Goal: Task Accomplishment & Management: Manage account settings

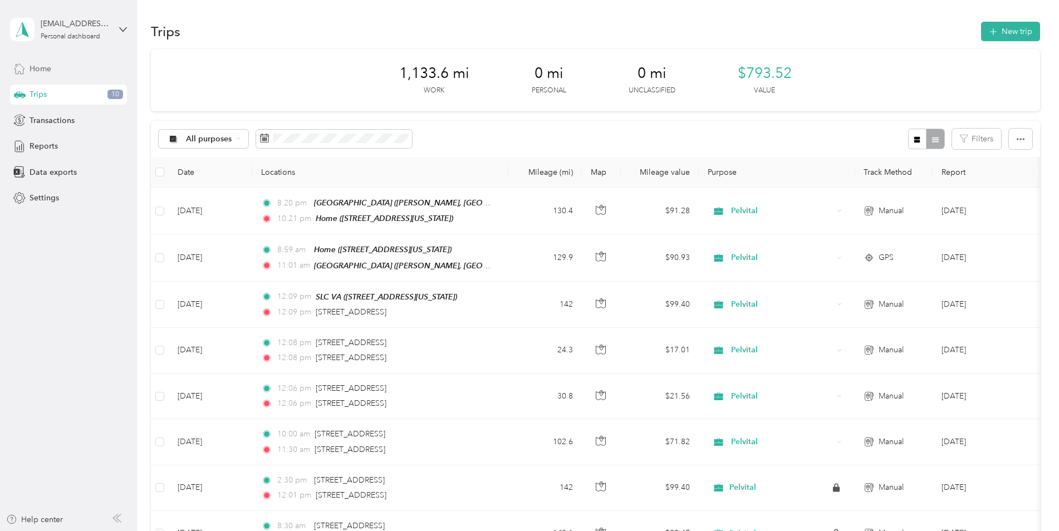
click at [60, 72] on div "Home" at bounding box center [68, 68] width 117 height 20
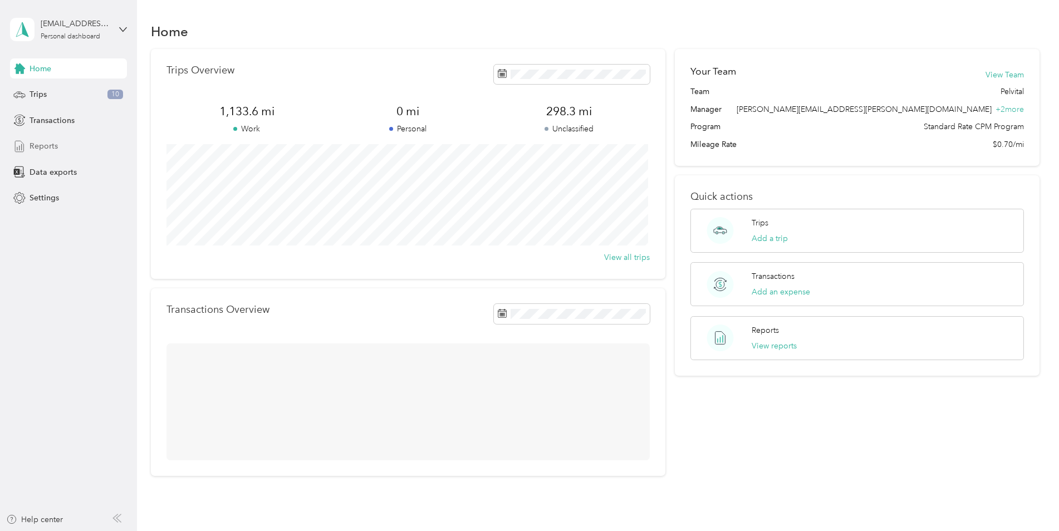
click at [52, 146] on span "Reports" at bounding box center [44, 146] width 28 height 12
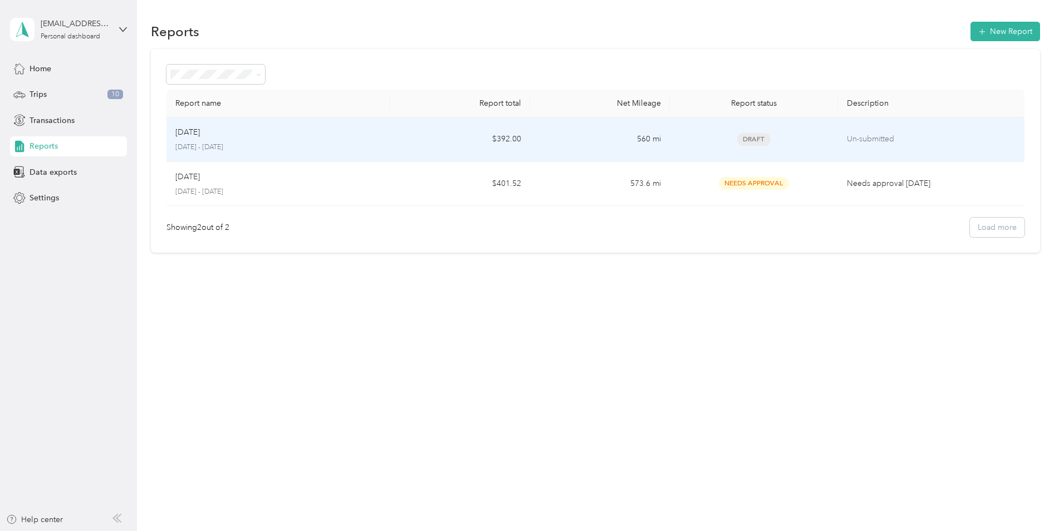
click at [584, 137] on td "560 mi" at bounding box center [600, 139] width 140 height 45
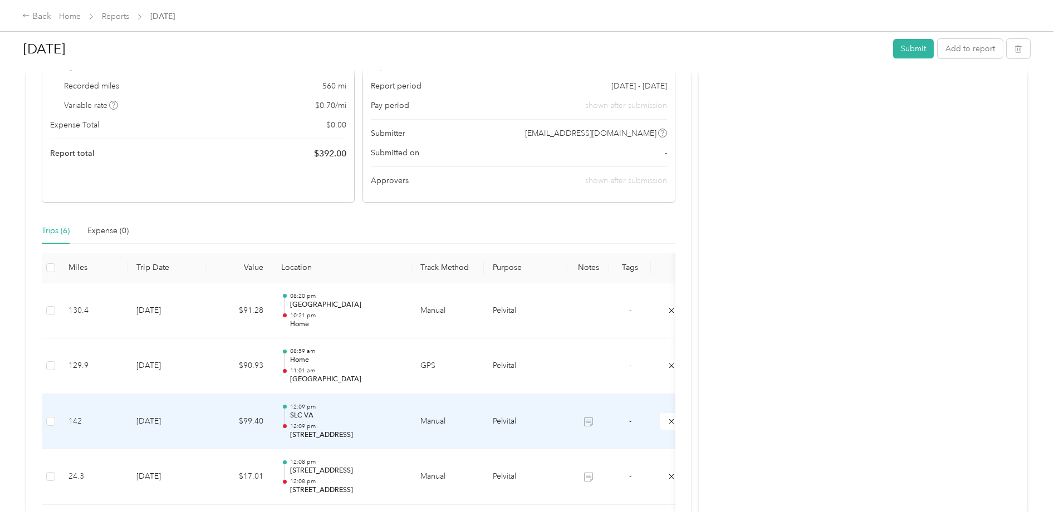
scroll to position [29, 0]
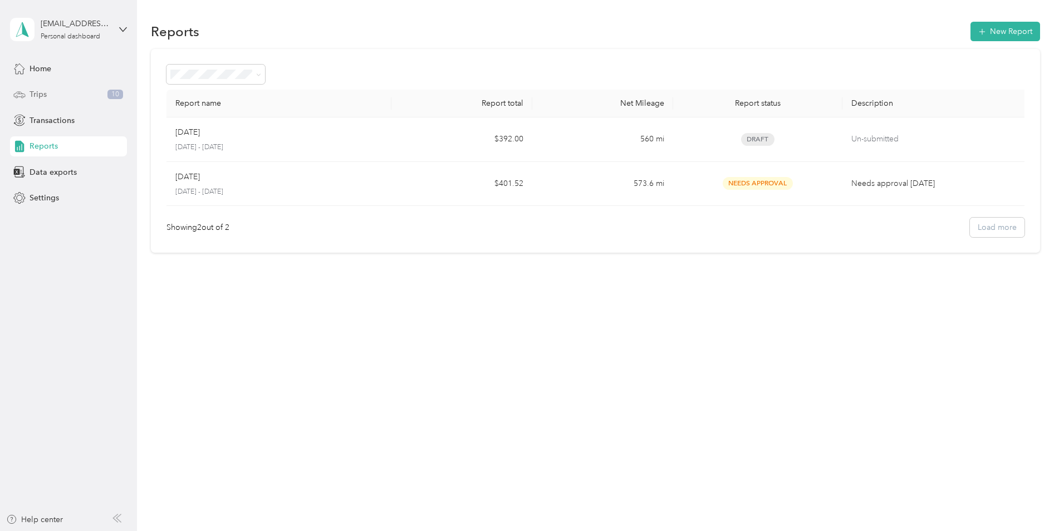
click at [51, 90] on div "Trips 10" at bounding box center [68, 95] width 117 height 20
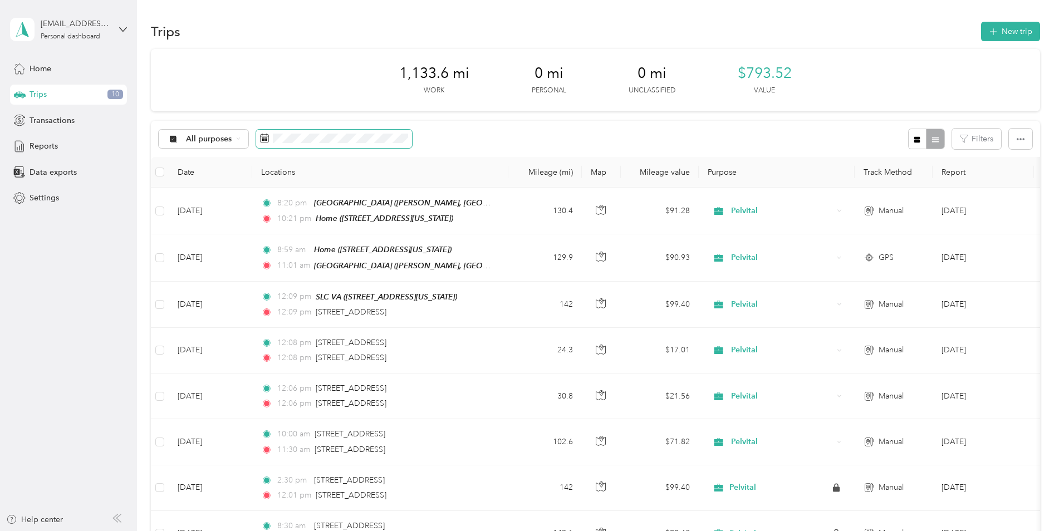
click at [408, 141] on span at bounding box center [334, 139] width 156 height 19
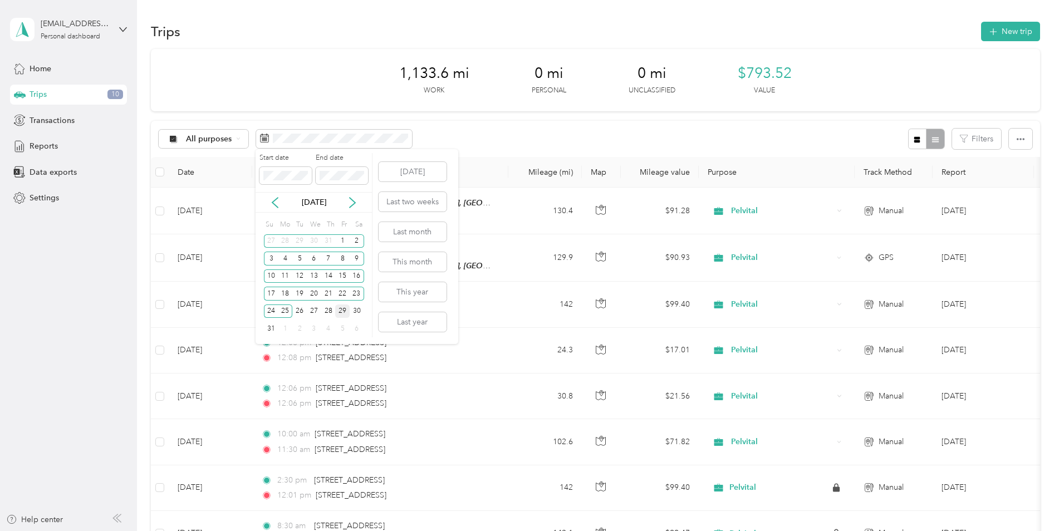
click at [340, 311] on div "29" at bounding box center [342, 311] width 14 height 14
click at [342, 238] on div "1" at bounding box center [342, 241] width 14 height 14
click at [414, 259] on button "This month" at bounding box center [413, 261] width 68 height 19
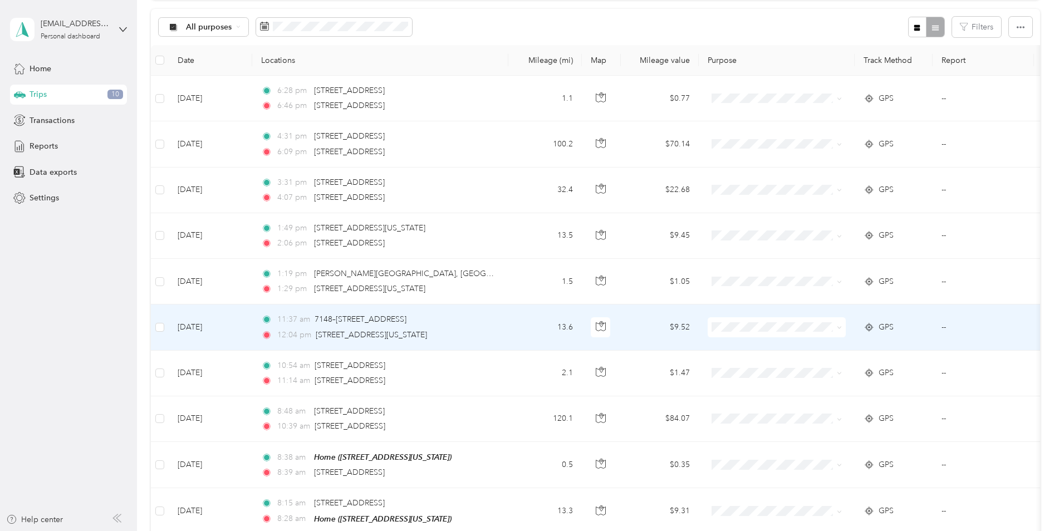
scroll to position [334, 0]
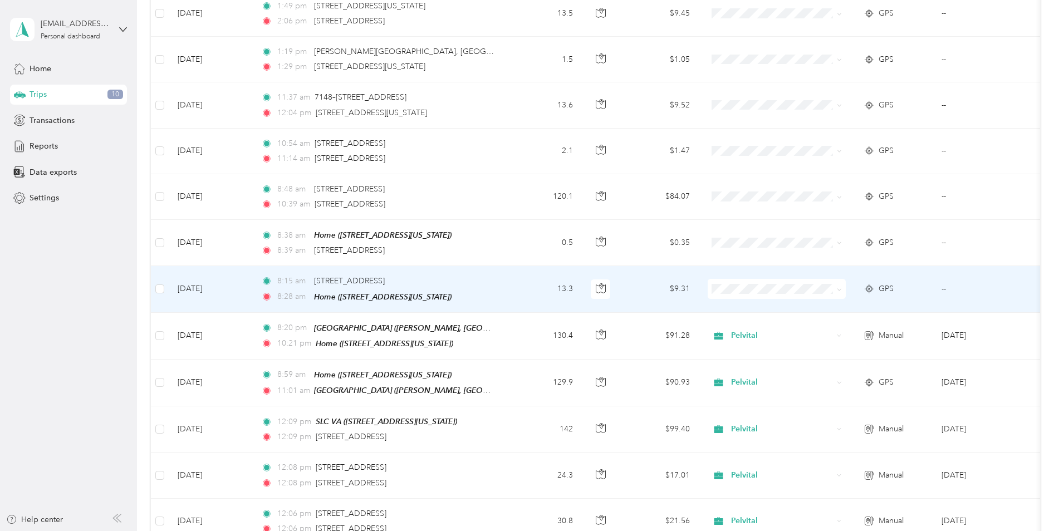
click at [840, 289] on icon at bounding box center [839, 289] width 5 height 5
click at [814, 303] on span "Pelvital" at bounding box center [786, 307] width 103 height 12
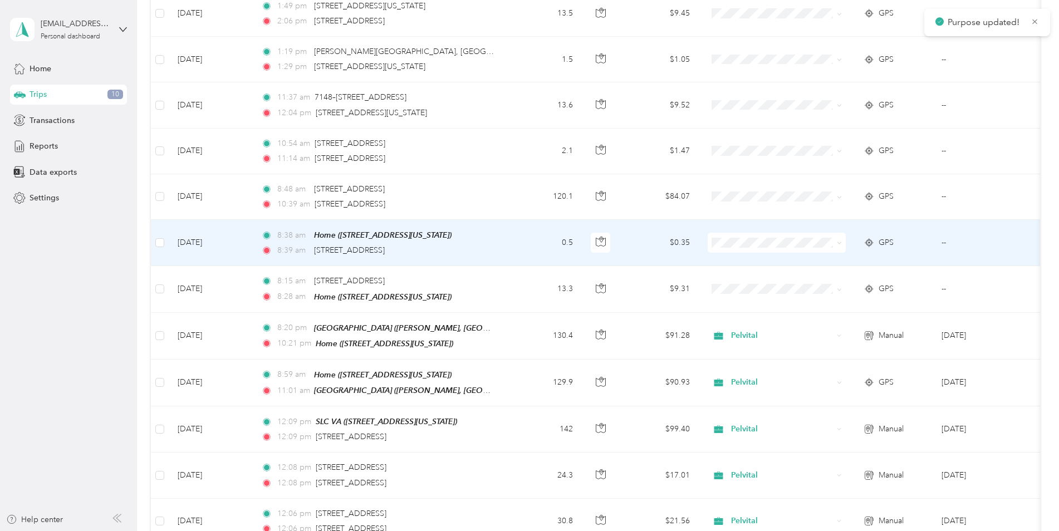
click at [839, 244] on icon at bounding box center [839, 242] width 5 height 5
click at [817, 262] on span "Pelvital" at bounding box center [786, 261] width 103 height 12
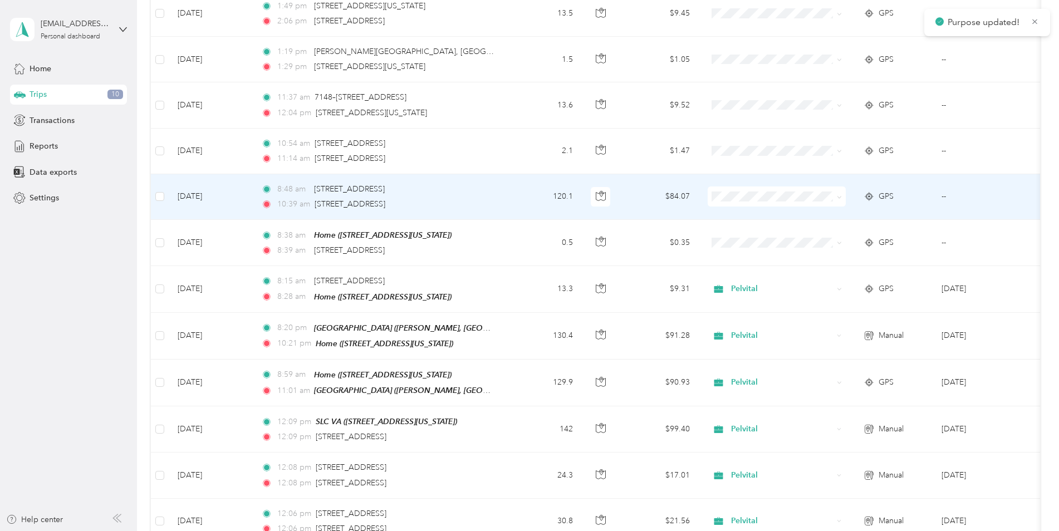
click at [837, 196] on icon at bounding box center [839, 197] width 5 height 5
click at [828, 215] on span "Pelvital" at bounding box center [786, 218] width 103 height 12
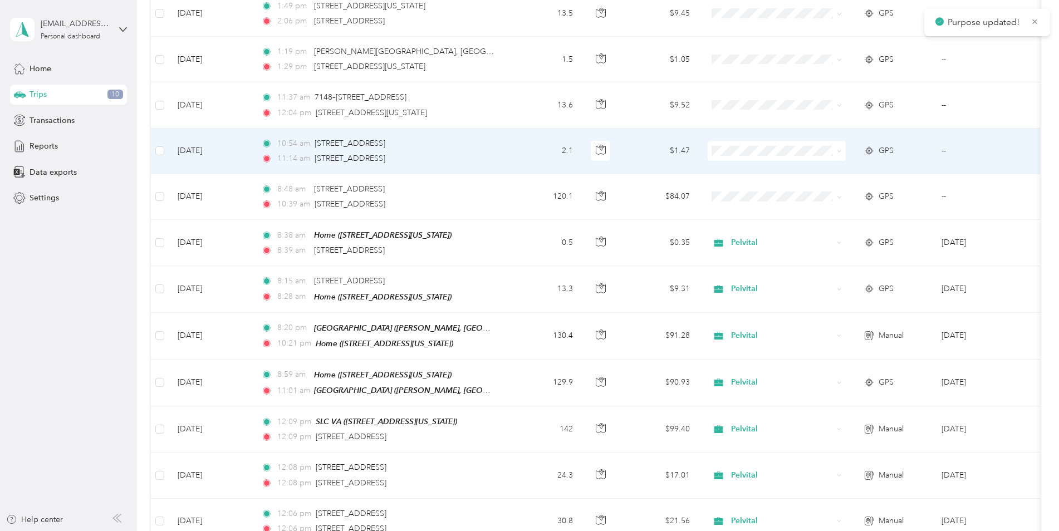
click at [835, 153] on span at bounding box center [837, 151] width 9 height 12
click at [842, 152] on span at bounding box center [776, 151] width 138 height 20
click at [839, 153] on icon at bounding box center [839, 151] width 5 height 5
click at [814, 172] on span "Pelvital" at bounding box center [786, 172] width 103 height 12
